Goal: Information Seeking & Learning: Learn about a topic

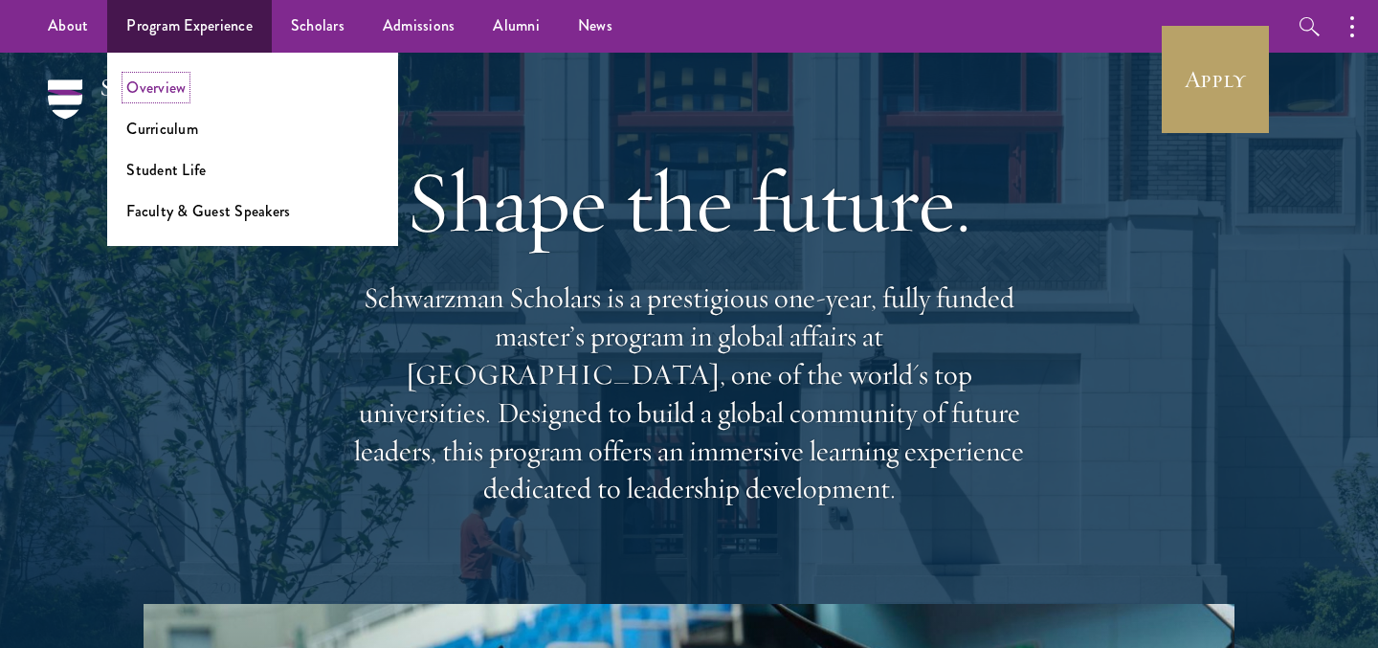
click at [171, 90] on link "Overview" at bounding box center [155, 88] width 59 height 22
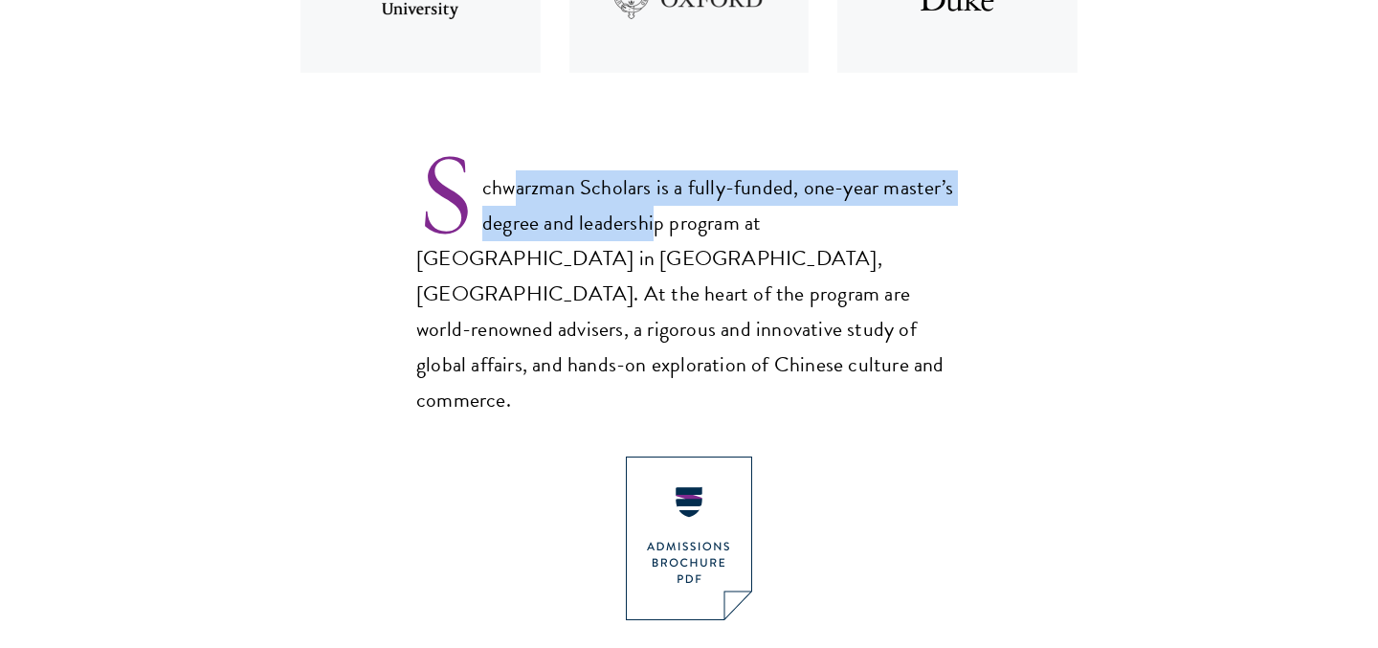
drag, startPoint x: 510, startPoint y: 203, endPoint x: 651, endPoint y: 236, distance: 144.6
click at [651, 236] on p "Schwarzman Scholars is a fully-funded, one-year master’s degree and leadership …" at bounding box center [689, 278] width 546 height 279
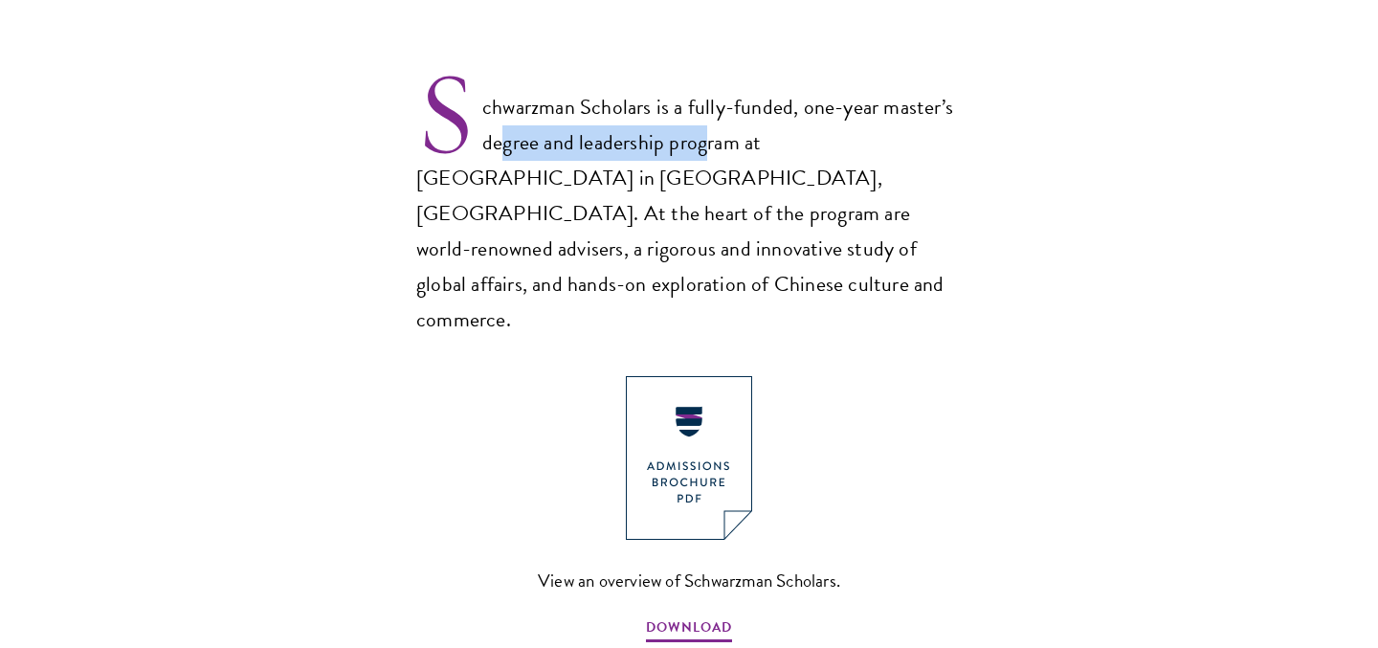
drag, startPoint x: 506, startPoint y: 137, endPoint x: 708, endPoint y: 146, distance: 202.2
click at [708, 146] on p "Schwarzman Scholars is a fully-funded, one-year master’s degree and leadership …" at bounding box center [689, 197] width 546 height 279
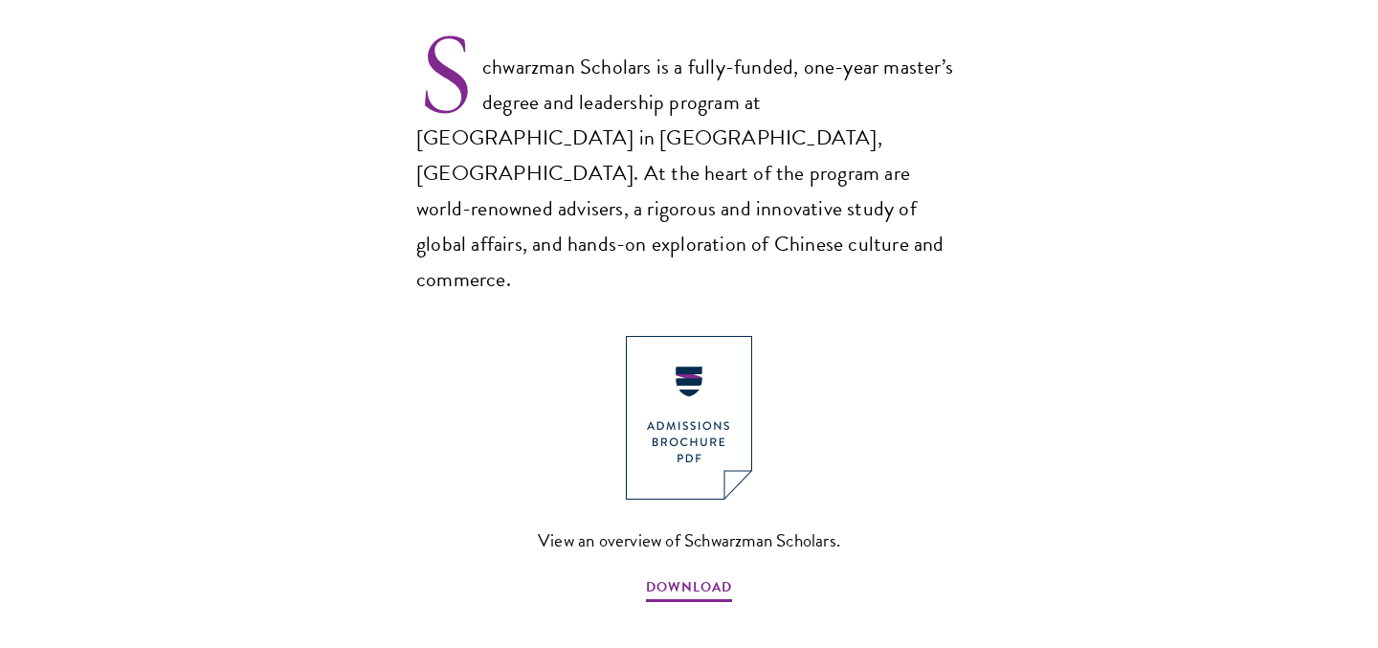
scroll to position [1292, 0]
drag, startPoint x: 677, startPoint y: 177, endPoint x: 824, endPoint y: 179, distance: 147.4
click at [824, 179] on p "Schwarzman Scholars is a fully-funded, one-year master’s degree and leadership …" at bounding box center [689, 156] width 546 height 279
click at [706, 376] on img at bounding box center [689, 417] width 126 height 164
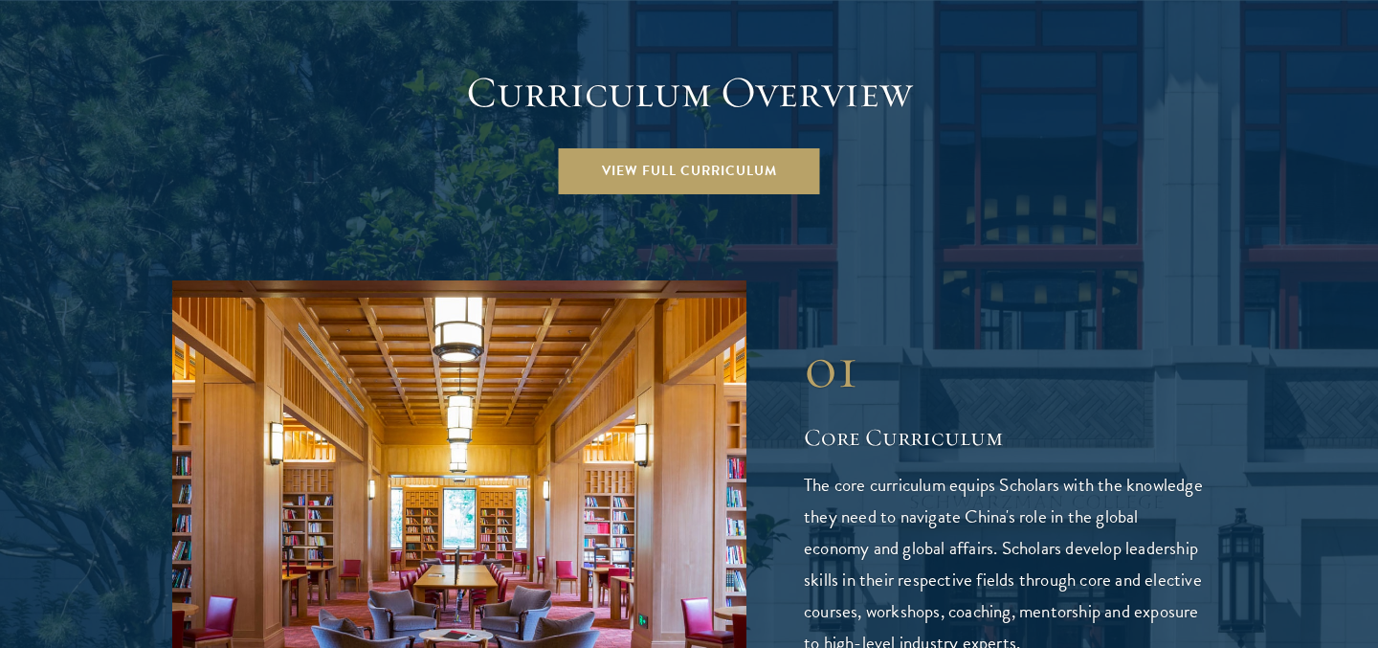
scroll to position [2751, 0]
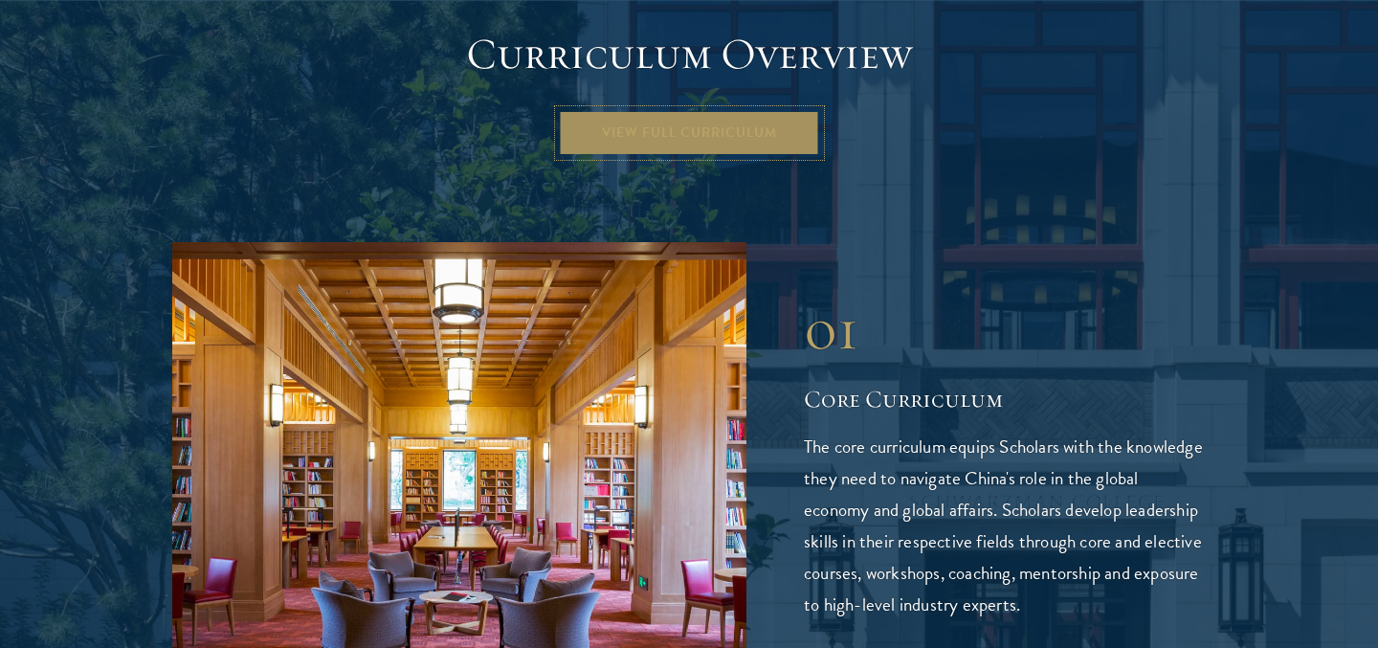
click at [755, 110] on link "View Full Curriculum" at bounding box center [689, 133] width 261 height 46
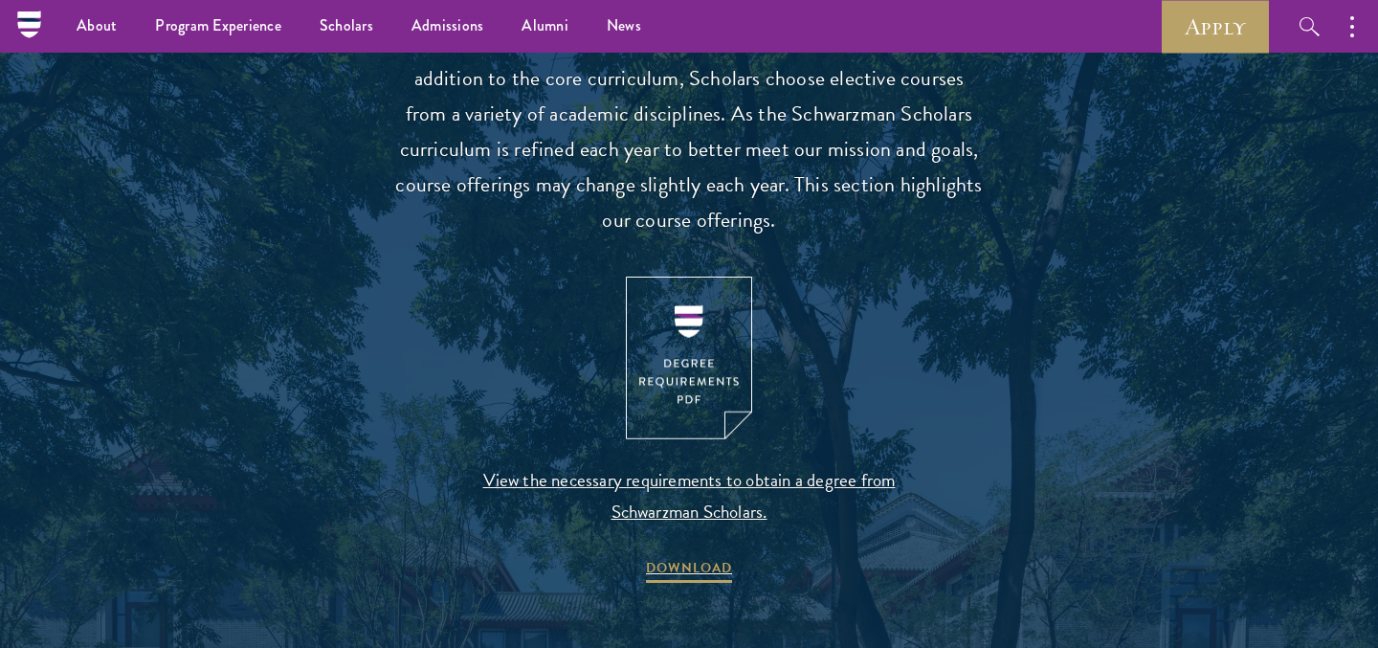
scroll to position [1758, 0]
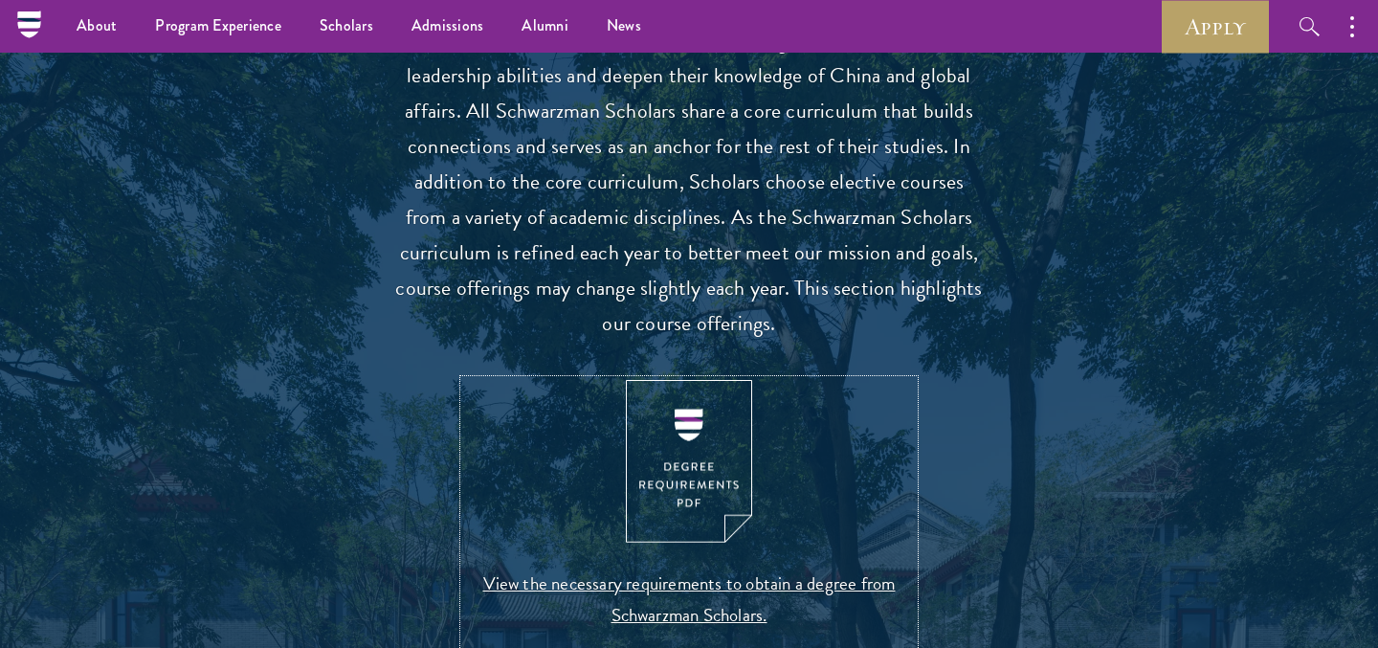
click at [717, 473] on img at bounding box center [689, 462] width 126 height 164
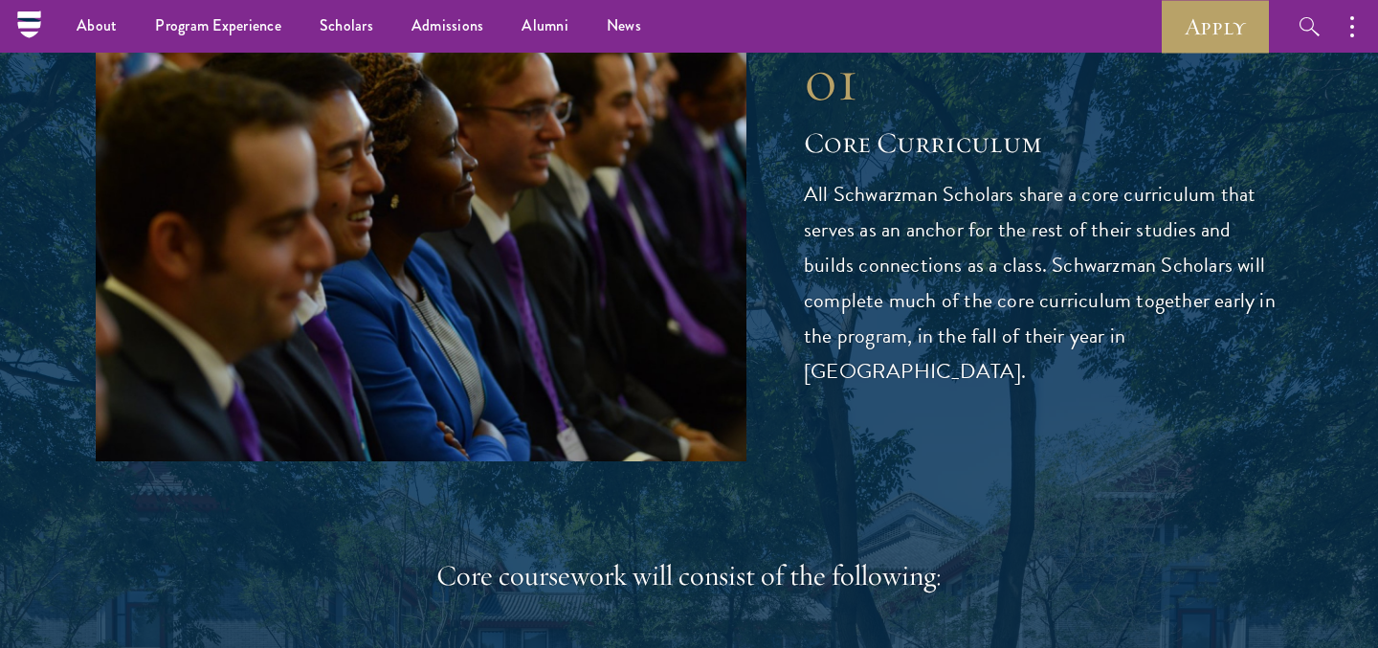
scroll to position [2558, 0]
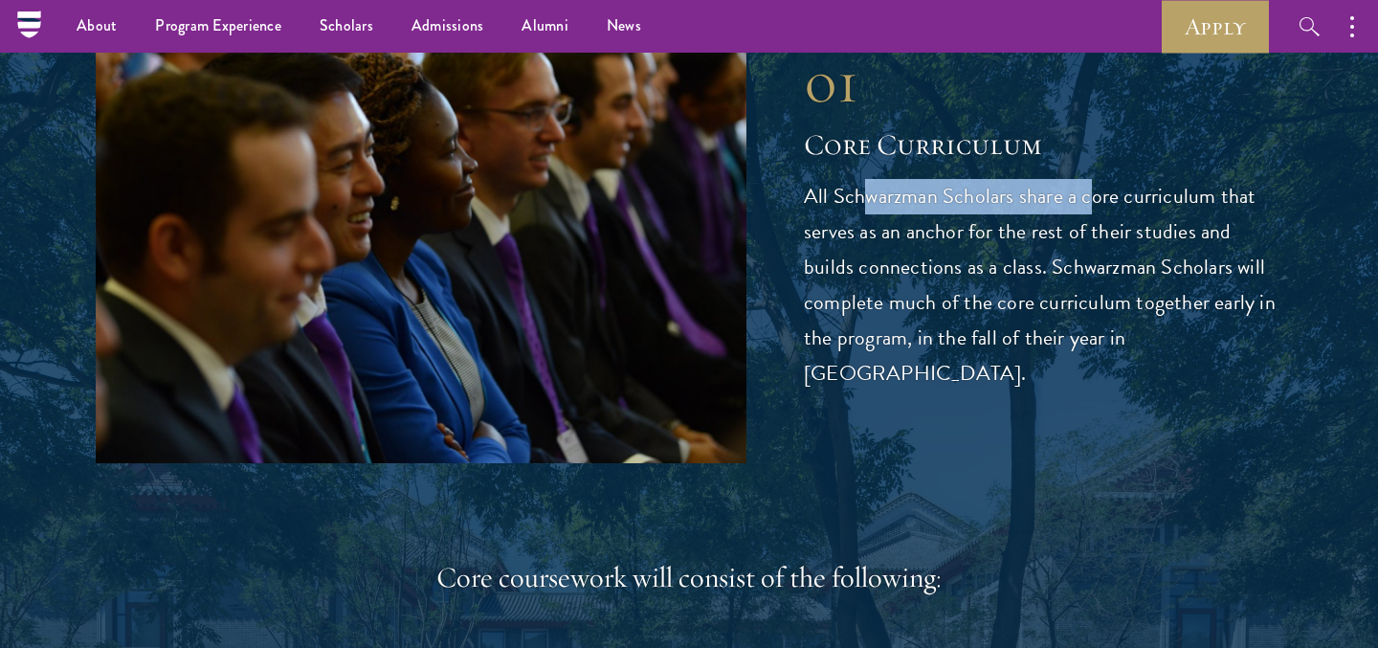
drag, startPoint x: 865, startPoint y: 212, endPoint x: 1094, endPoint y: 219, distance: 228.9
click at [1094, 219] on p "All Schwarzman Scholars share a core curriculum that serves as an anchor for th…" at bounding box center [1043, 285] width 479 height 212
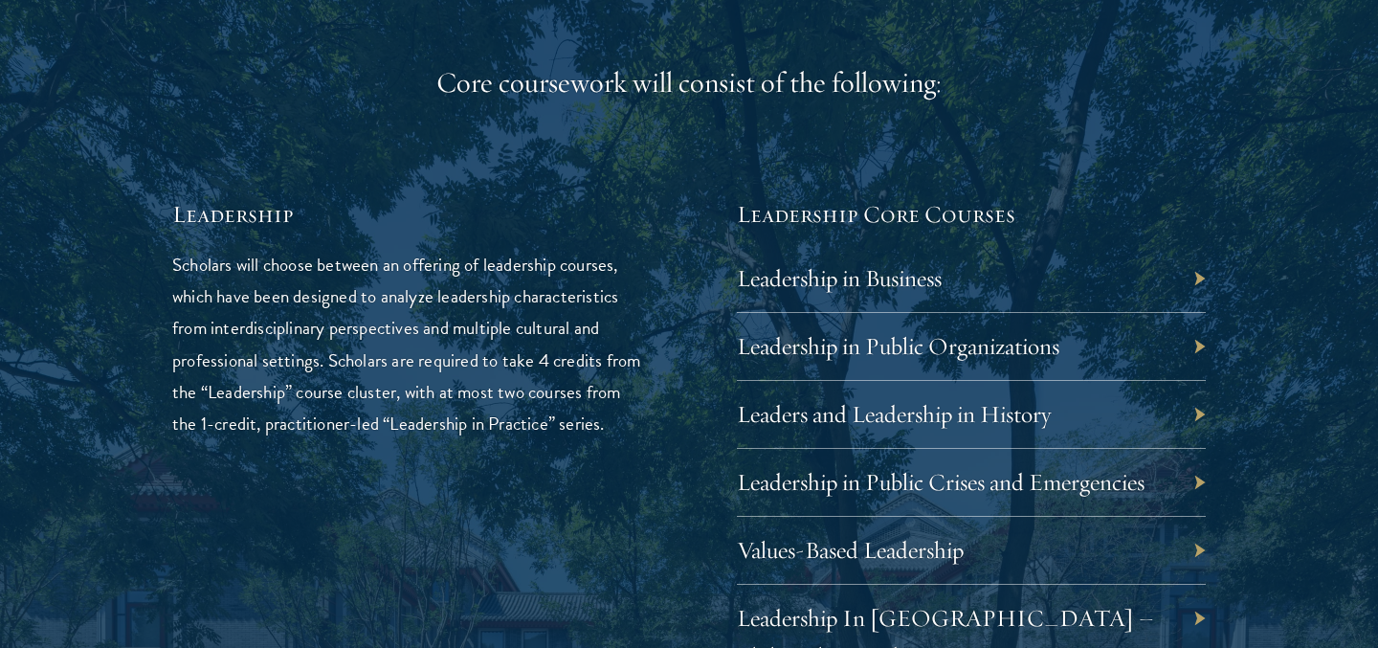
scroll to position [3108, 0]
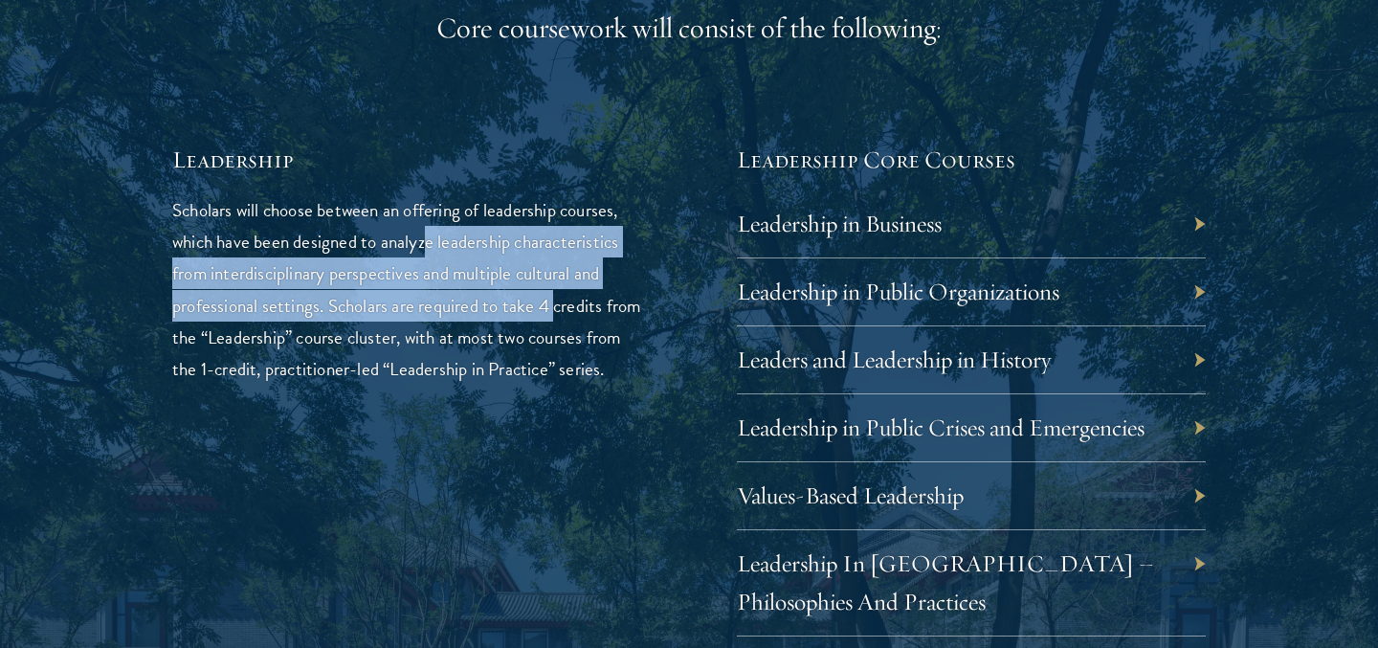
drag, startPoint x: 428, startPoint y: 244, endPoint x: 555, endPoint y: 305, distance: 141.3
click at [555, 305] on p "Scholars will choose between an offering of leadership courses, which have been…" at bounding box center [406, 289] width 469 height 190
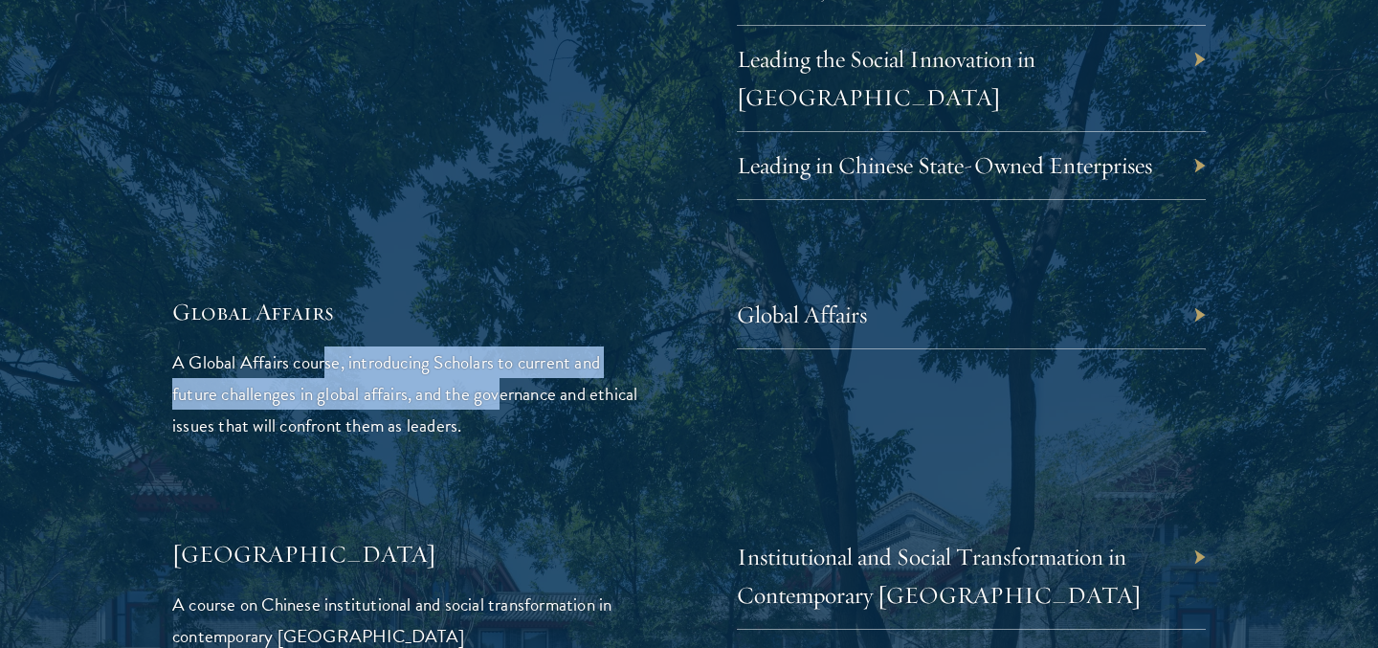
drag, startPoint x: 325, startPoint y: 321, endPoint x: 500, endPoint y: 347, distance: 176.2
click at [500, 347] on p "A Global Affairs course, introducing Scholars to current and future challenges …" at bounding box center [406, 393] width 469 height 95
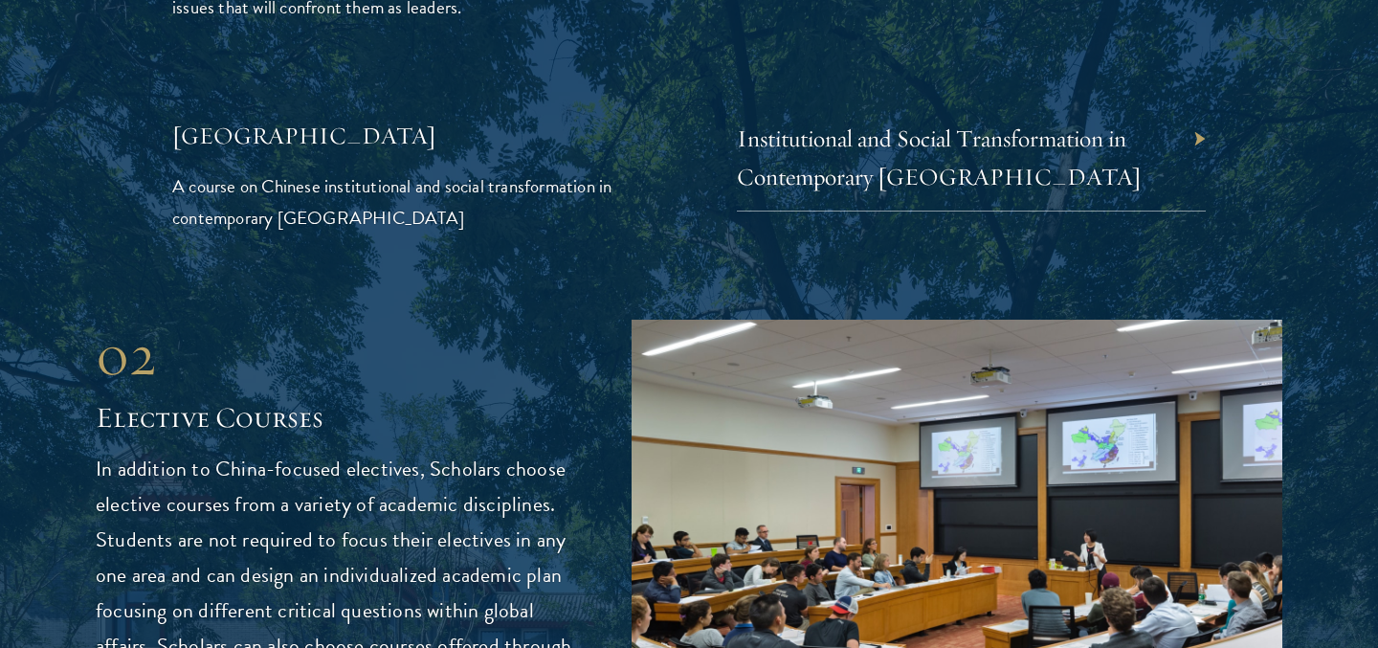
scroll to position [4727, 0]
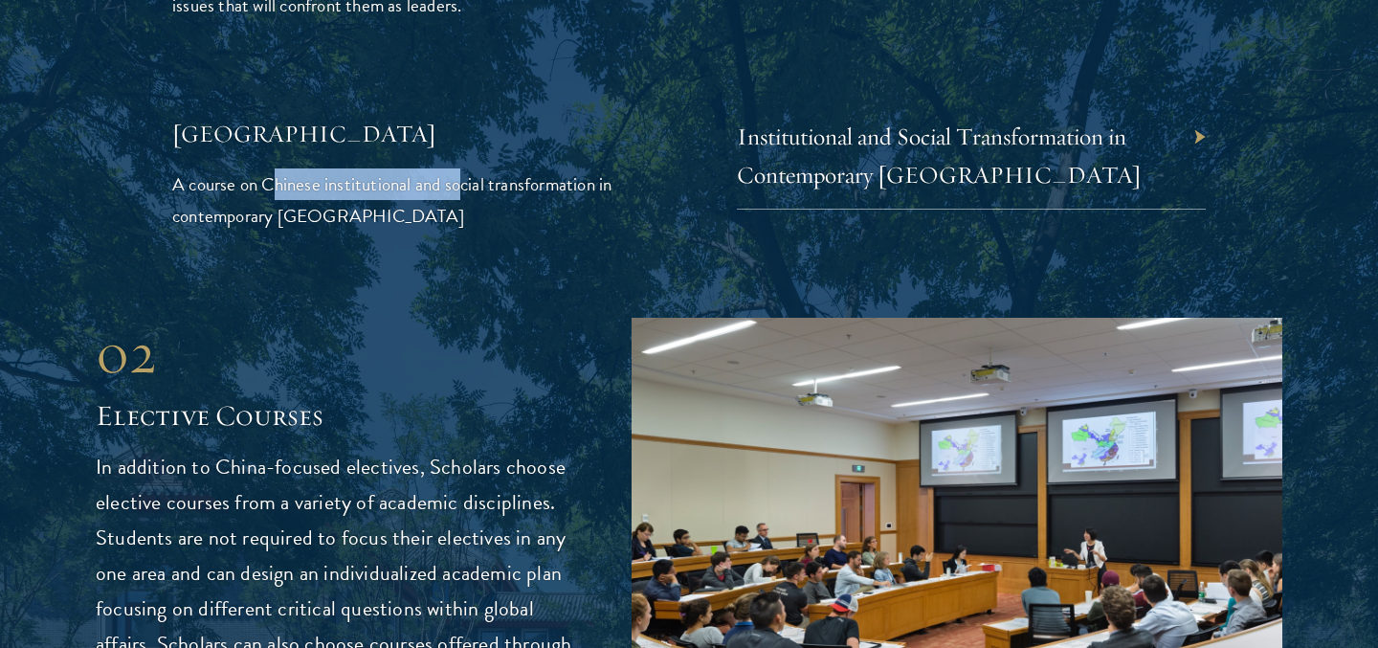
drag, startPoint x: 276, startPoint y: 157, endPoint x: 460, endPoint y: 153, distance: 184.8
click at [460, 168] on p "A course on Chinese institutional and social transformation in contemporary [GE…" at bounding box center [406, 199] width 469 height 63
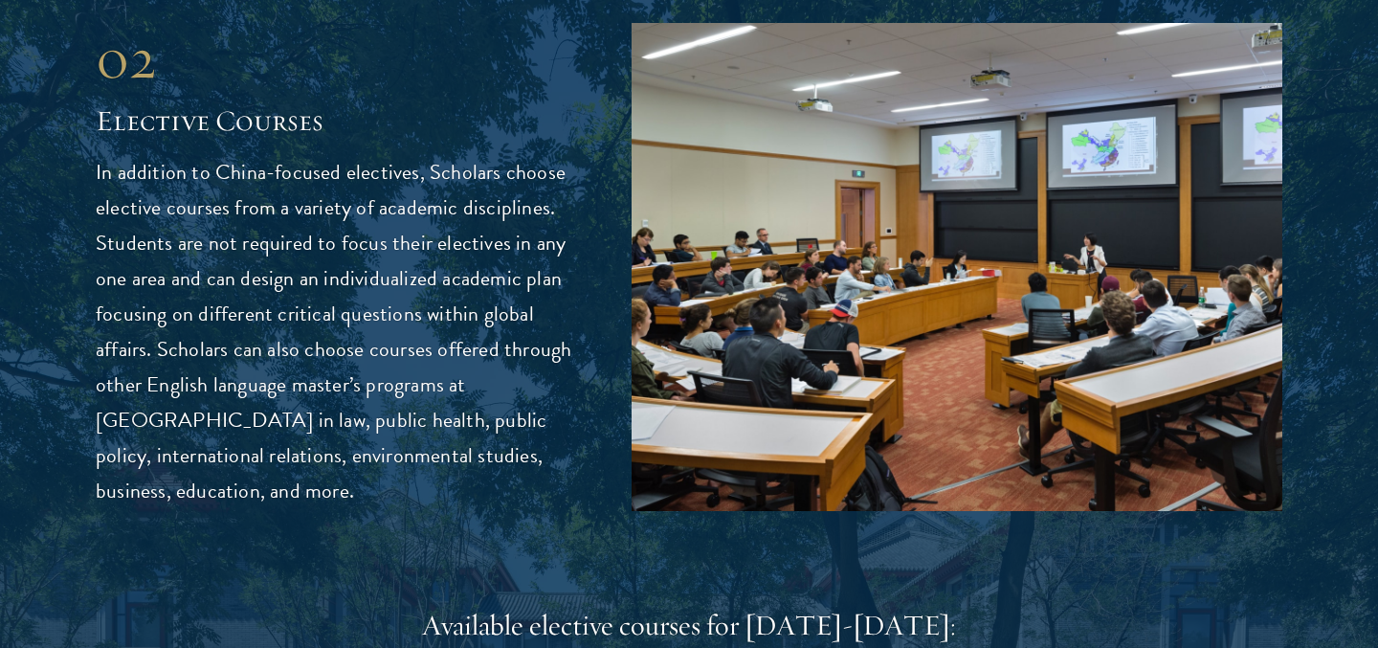
scroll to position [5025, 0]
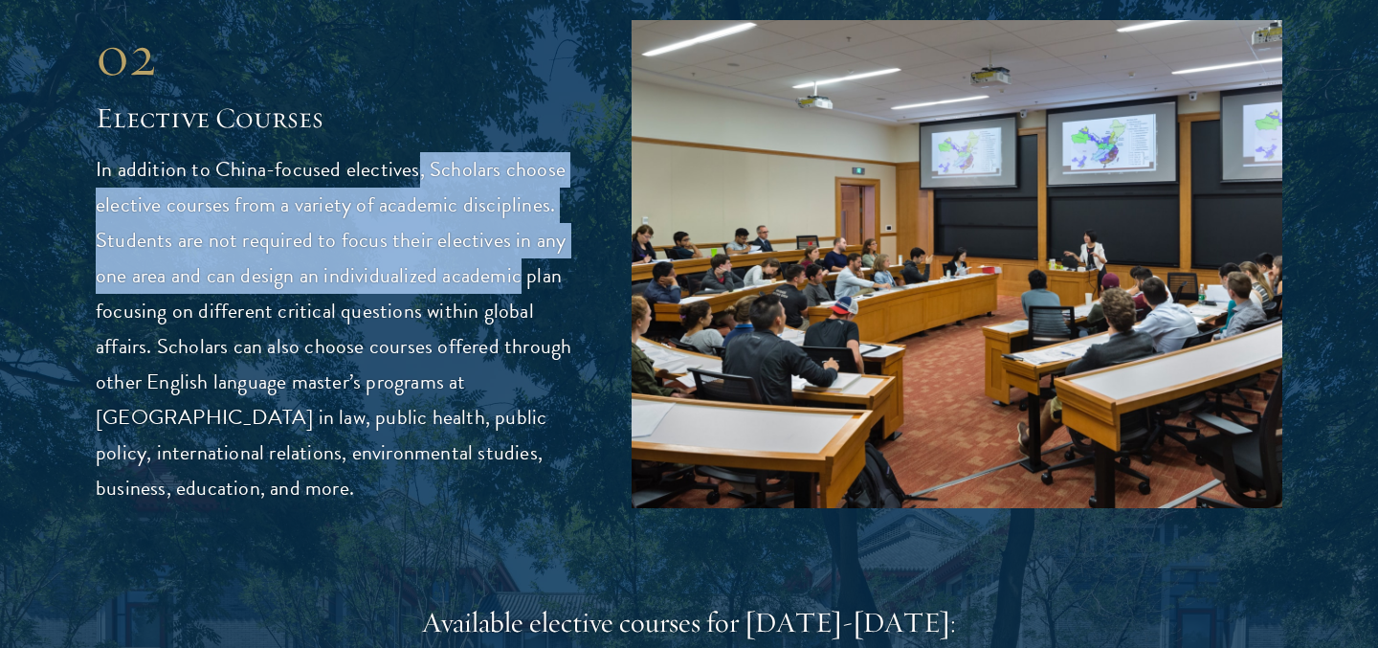
drag, startPoint x: 414, startPoint y: 135, endPoint x: 511, endPoint y: 226, distance: 132.7
click at [511, 226] on p "In addition to China-focused electives, Scholars choose elective courses from a…" at bounding box center [335, 329] width 479 height 354
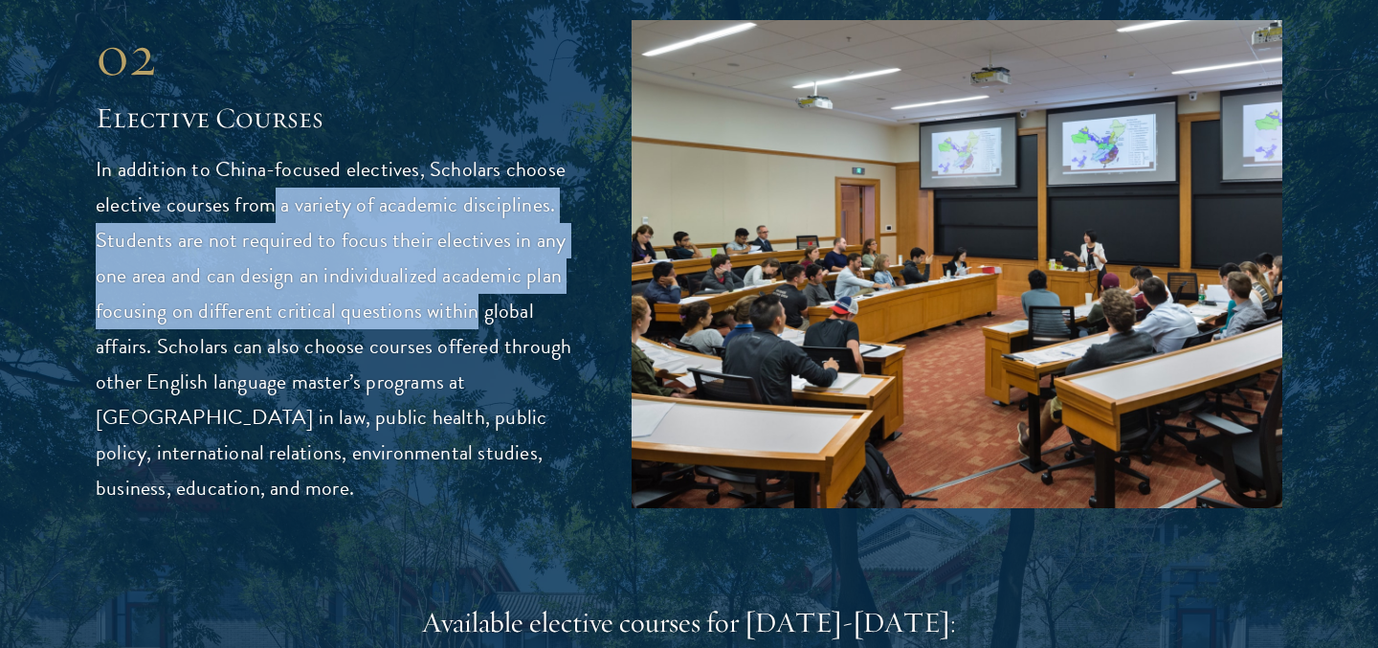
drag, startPoint x: 280, startPoint y: 169, endPoint x: 470, endPoint y: 287, distance: 223.1
click at [470, 287] on p "In addition to China-focused electives, Scholars choose elective courses from a…" at bounding box center [335, 329] width 479 height 354
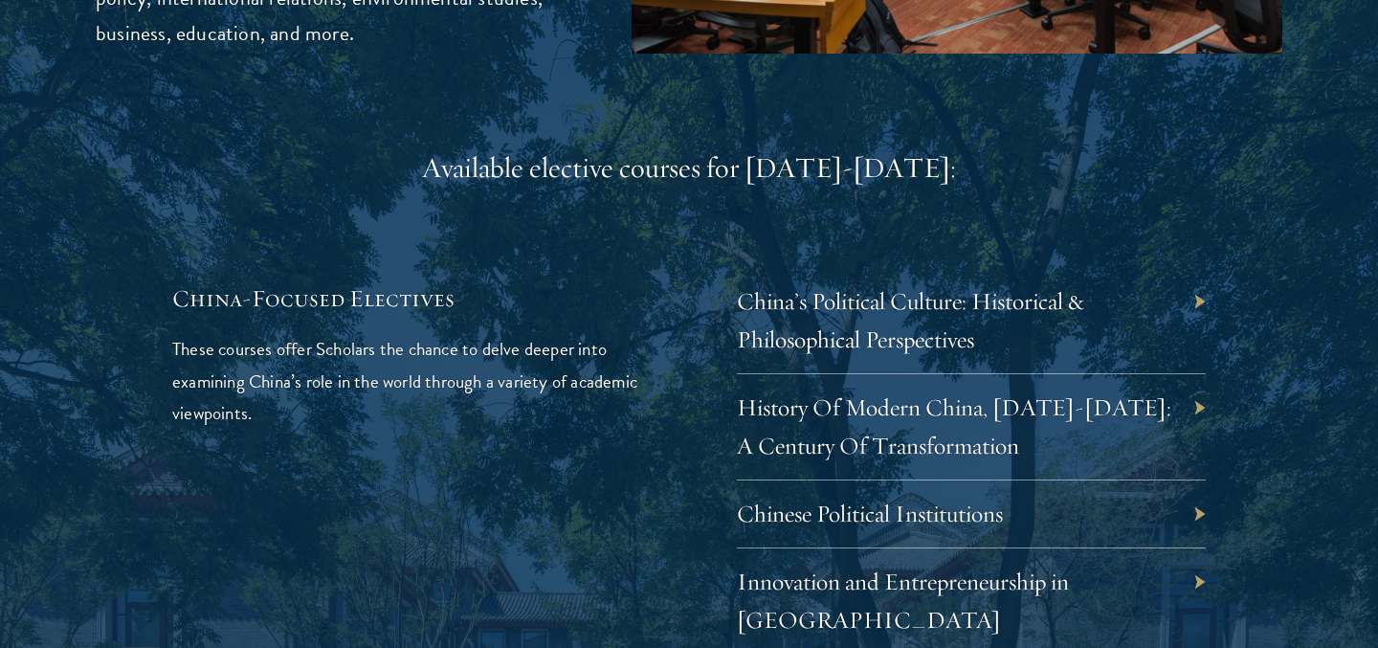
scroll to position [5905, 0]
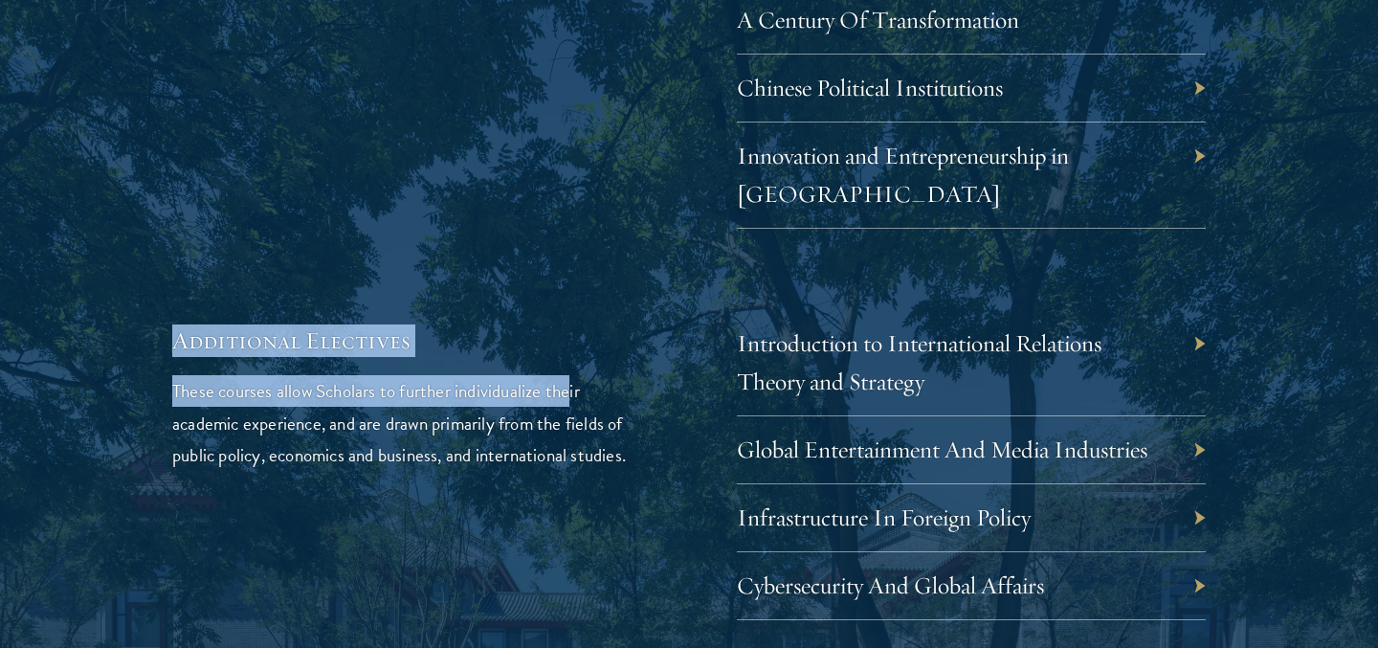
drag, startPoint x: 343, startPoint y: 234, endPoint x: 573, endPoint y: 328, distance: 249.4
click at [573, 328] on div "Available elective courses for [DATE]-[DATE]: China-Focused Electives These cou…" at bounding box center [689, 172] width 1034 height 898
click at [573, 375] on p "These courses allow Scholars to further individualize their academic experience…" at bounding box center [406, 422] width 469 height 95
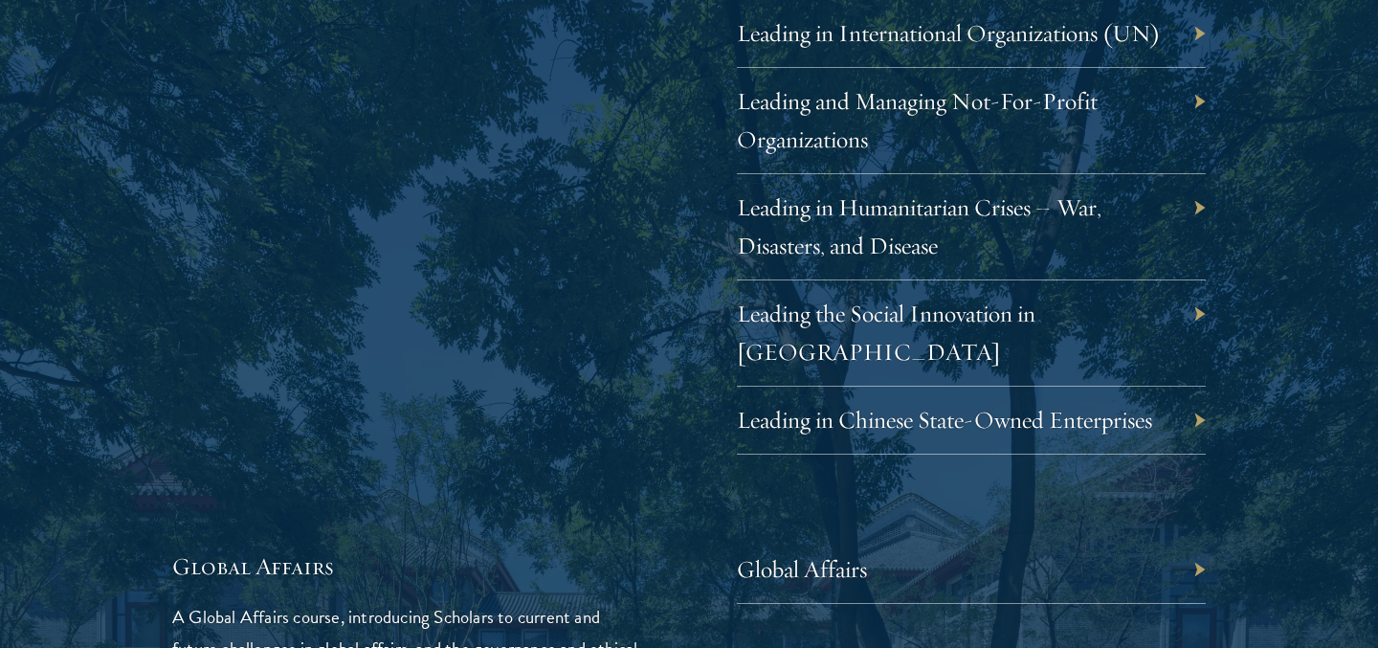
scroll to position [4389, 0]
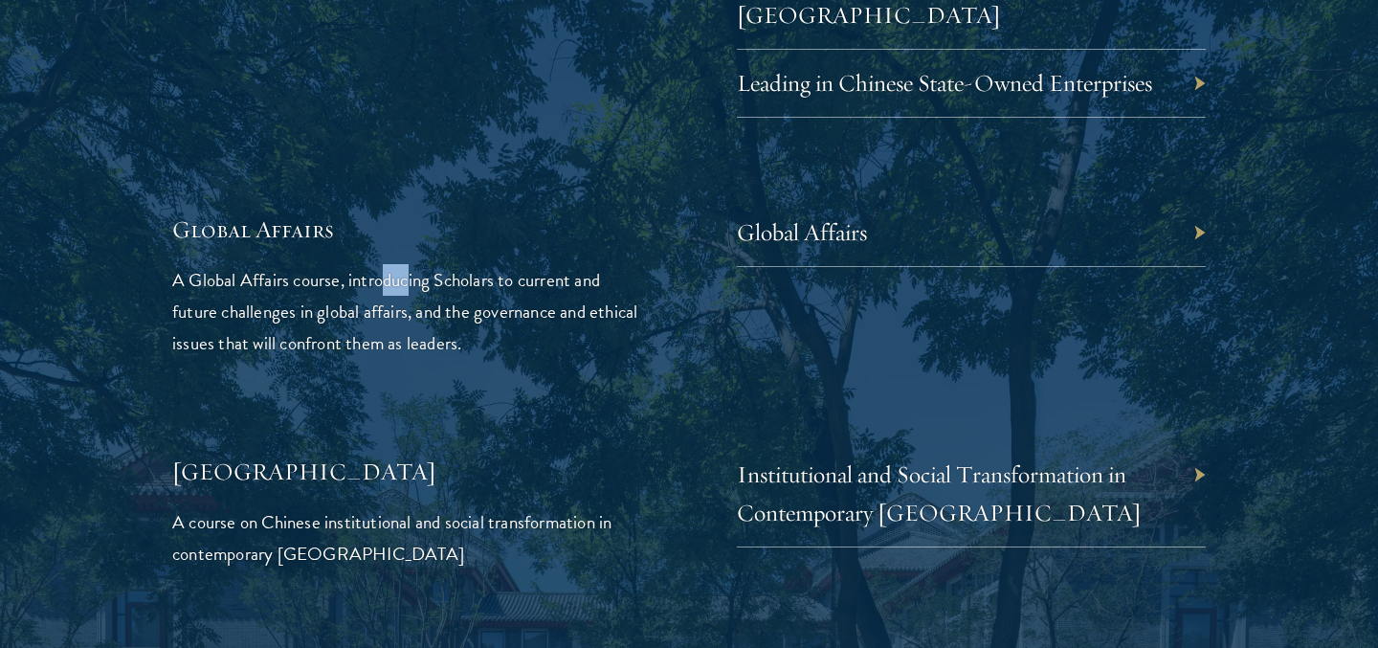
drag, startPoint x: 386, startPoint y: 249, endPoint x: 450, endPoint y: 276, distance: 69.5
click at [450, 276] on p "A Global Affairs course, introducing Scholars to current and future challenges …" at bounding box center [406, 311] width 469 height 95
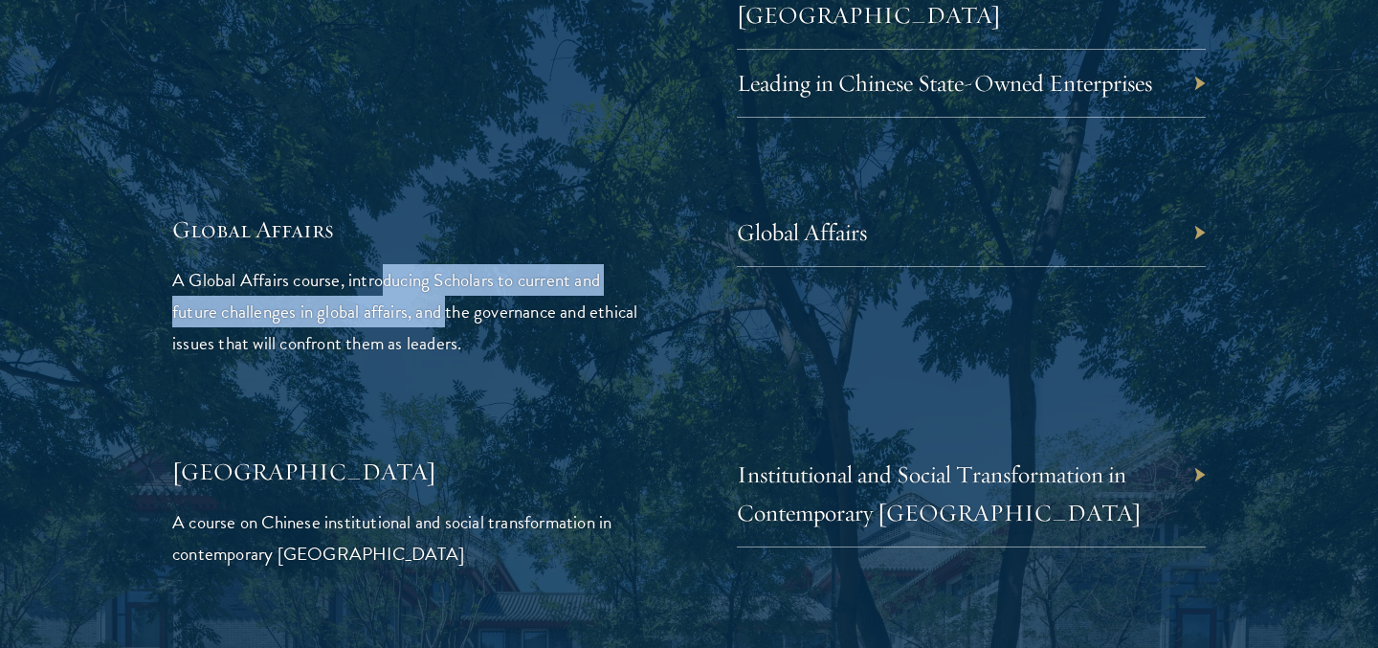
click at [450, 276] on p "A Global Affairs course, introducing Scholars to current and future challenges …" at bounding box center [406, 311] width 469 height 95
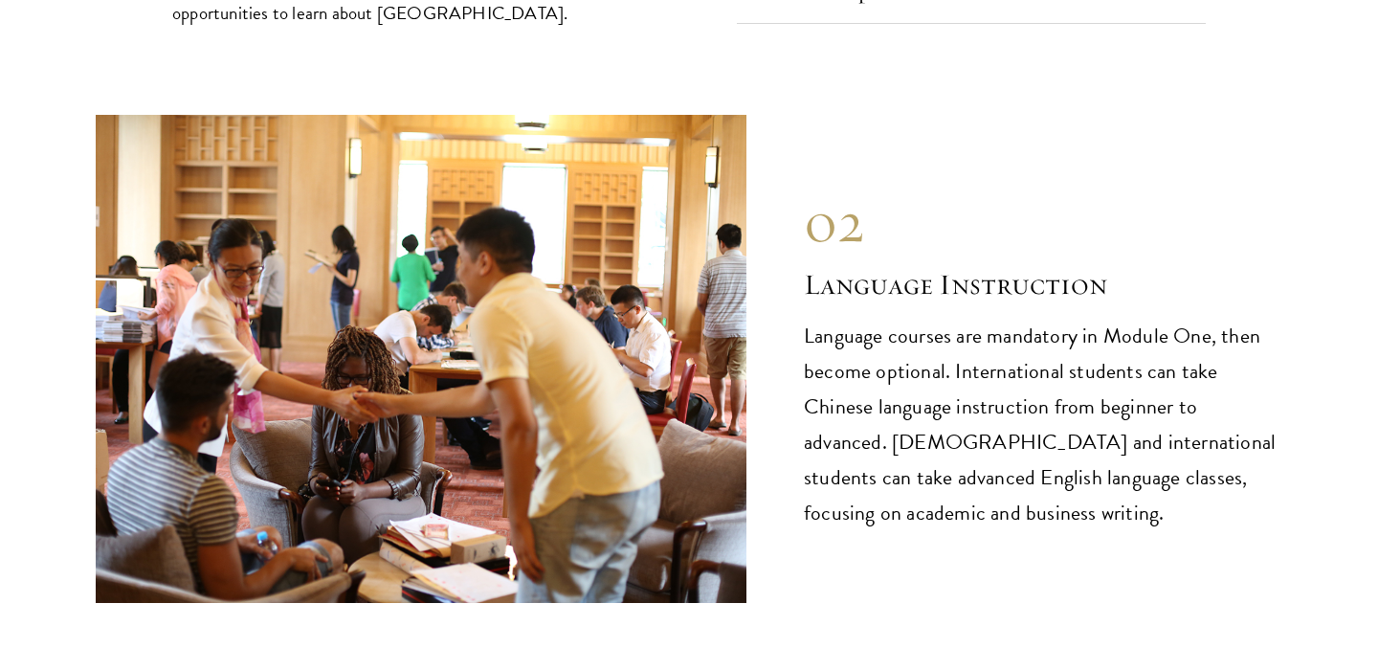
scroll to position [8470, 0]
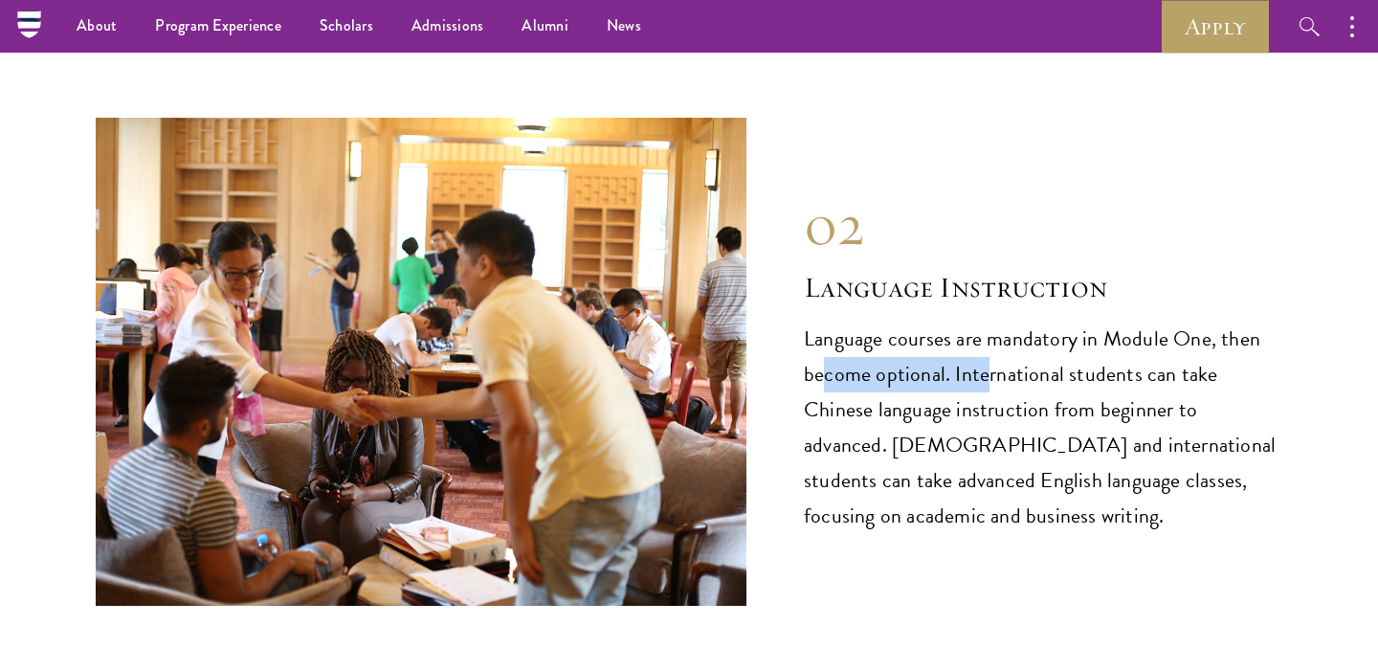
drag, startPoint x: 822, startPoint y: 295, endPoint x: 987, endPoint y: 292, distance: 164.6
click at [987, 322] on p "Language courses are mandatory in Module One, then become optional. Internation…" at bounding box center [1043, 428] width 479 height 212
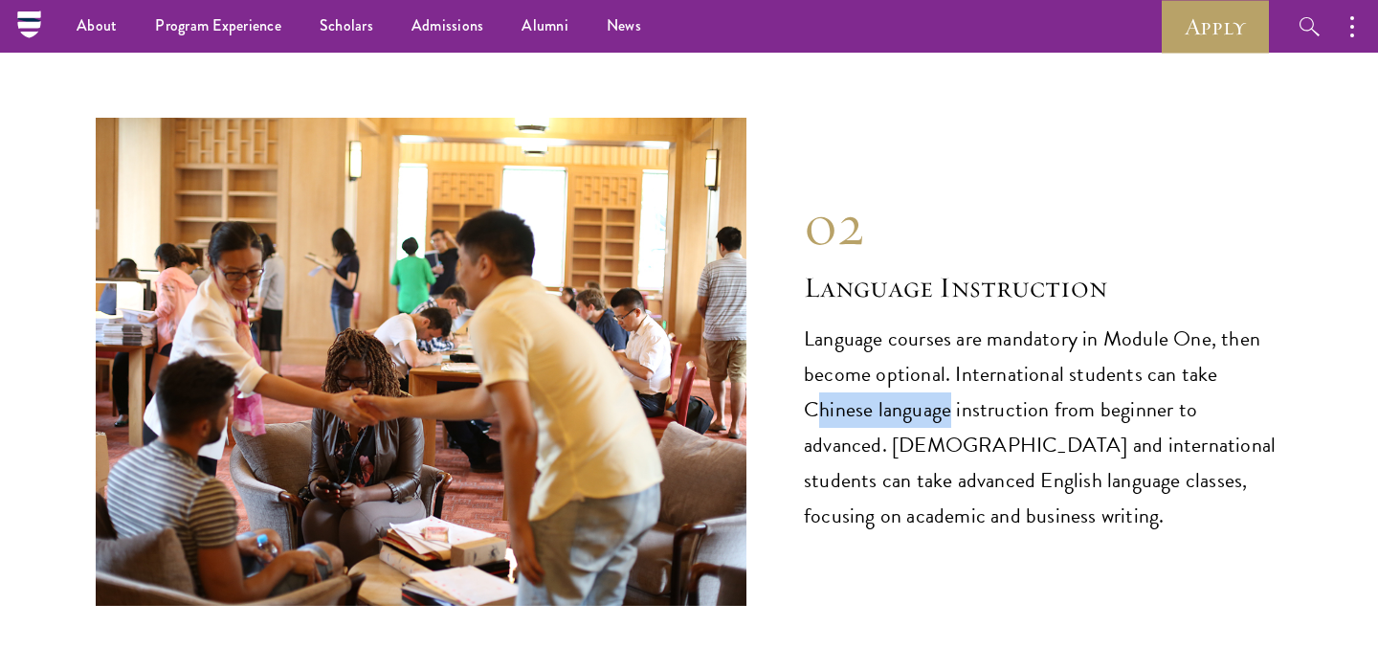
drag, startPoint x: 815, startPoint y: 322, endPoint x: 949, endPoint y: 336, distance: 134.8
click at [949, 336] on p "Language courses are mandatory in Module One, then become optional. Internation…" at bounding box center [1043, 428] width 479 height 212
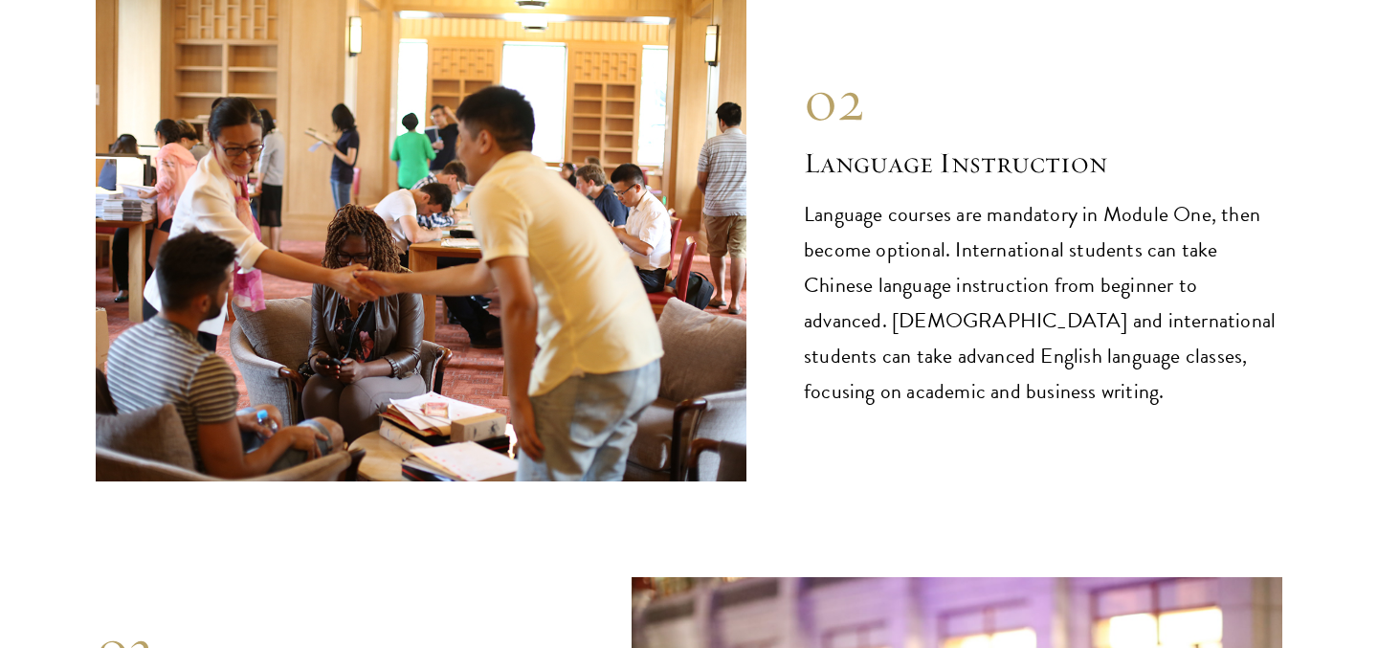
scroll to position [8599, 0]
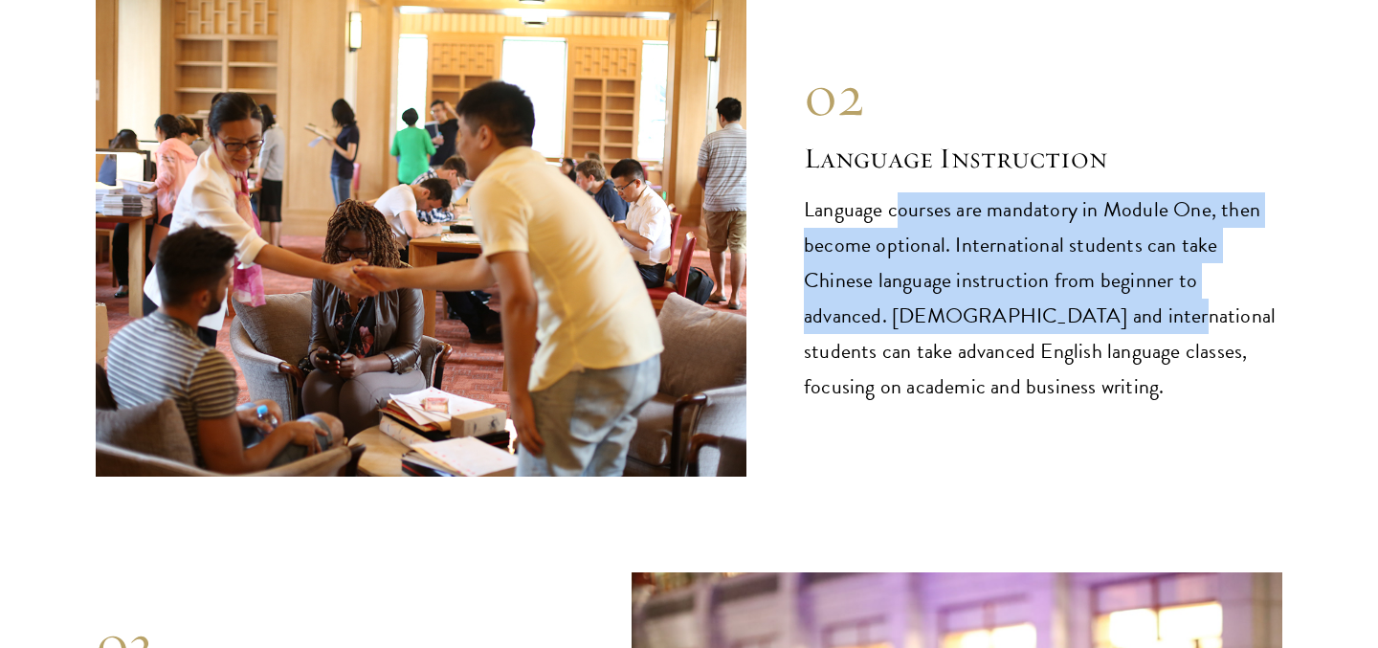
drag, startPoint x: 894, startPoint y: 148, endPoint x: 1034, endPoint y: 232, distance: 162.7
click at [1034, 232] on p "Language courses are mandatory in Module One, then become optional. Internation…" at bounding box center [1043, 298] width 479 height 212
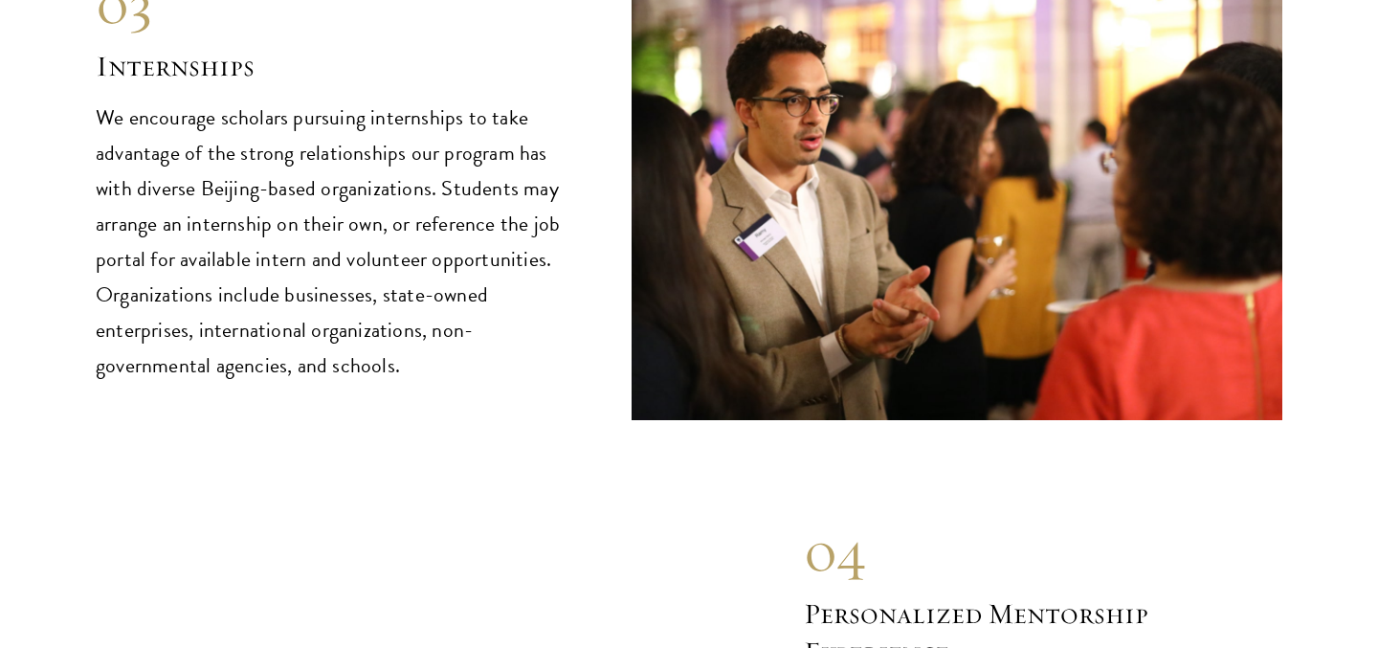
scroll to position [9129, 0]
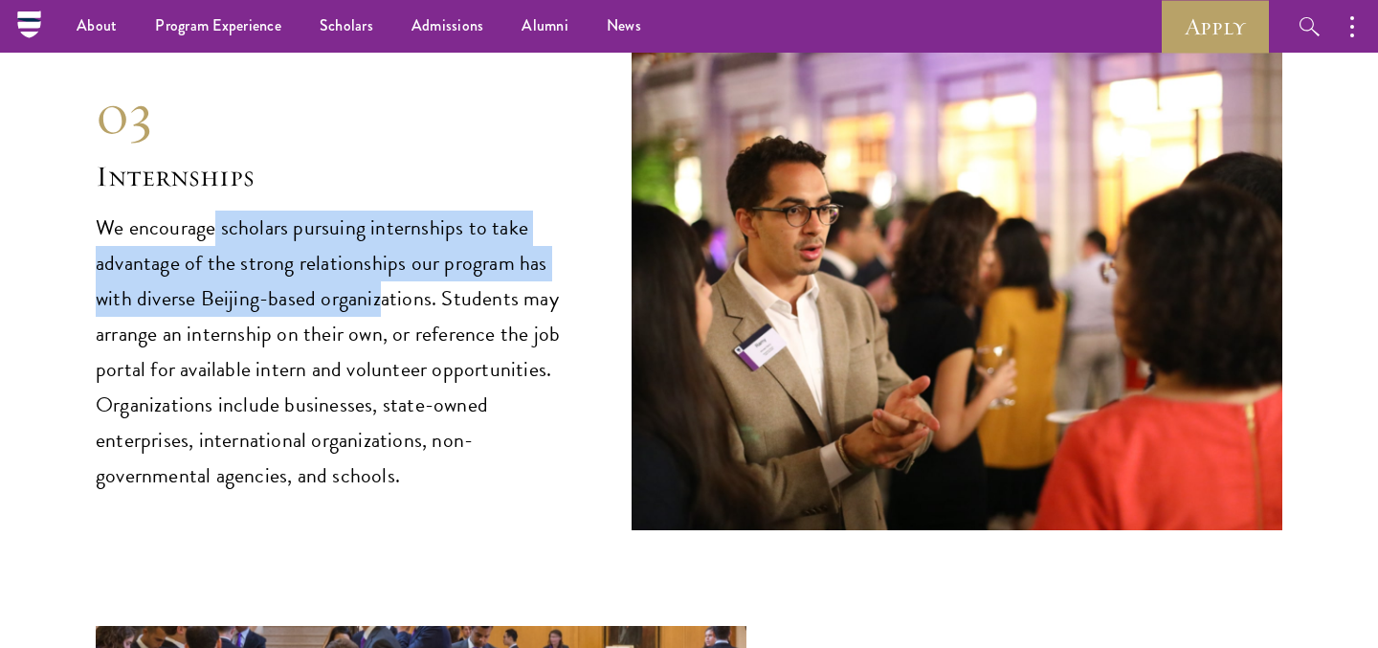
drag, startPoint x: 213, startPoint y: 157, endPoint x: 377, endPoint y: 223, distance: 176.5
click at [377, 223] on p "We encourage scholars pursuing internships to take advantage of the strong rela…" at bounding box center [335, 352] width 479 height 283
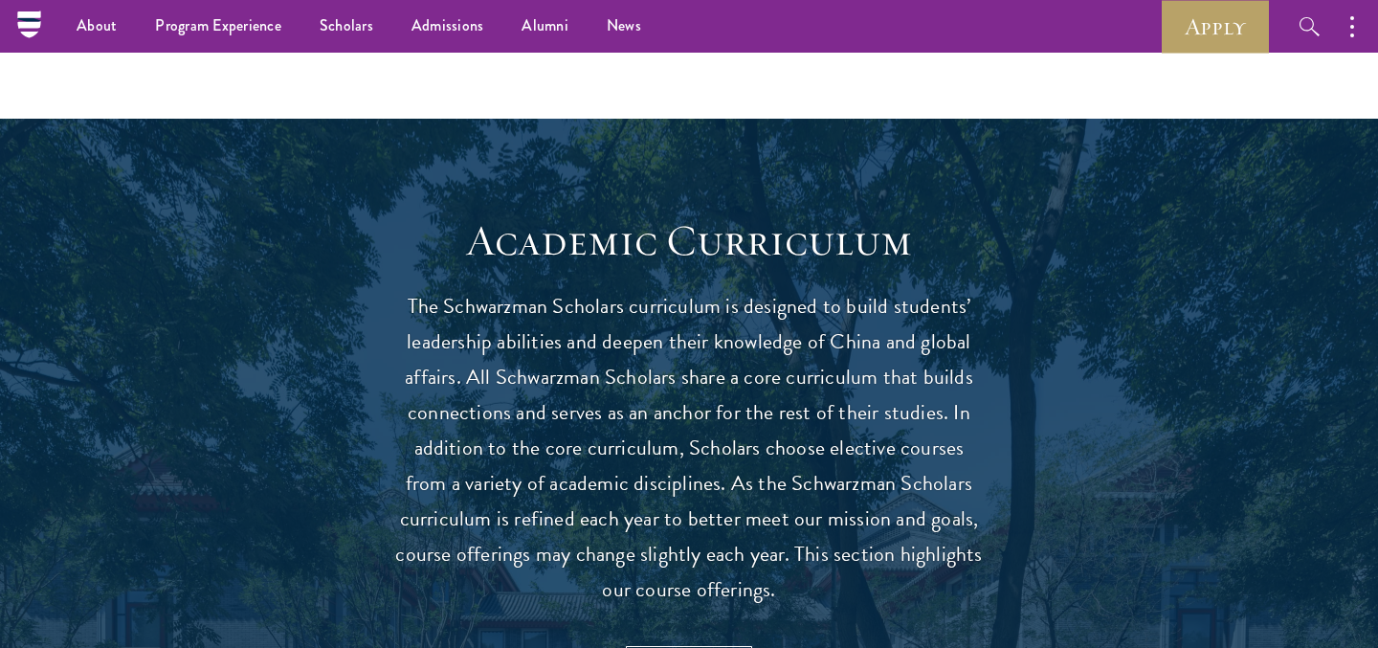
scroll to position [938, 0]
